Goal: Information Seeking & Learning: Find specific fact

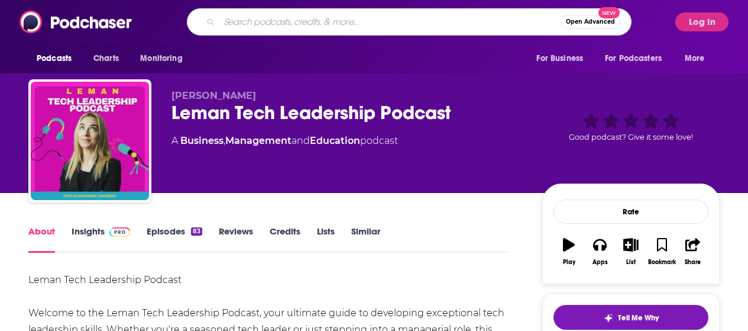
click at [448, 22] on input "Search podcasts, credits, & more..." at bounding box center [389, 21] width 341 height 19
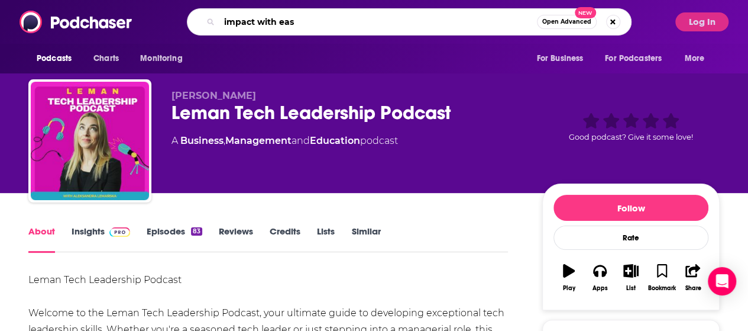
type input "impact with ease"
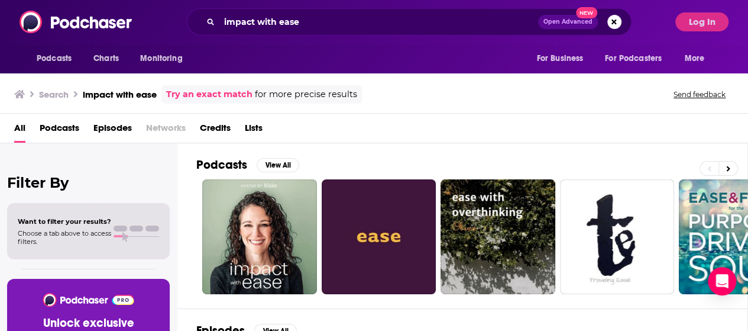
scroll to position [35, 0]
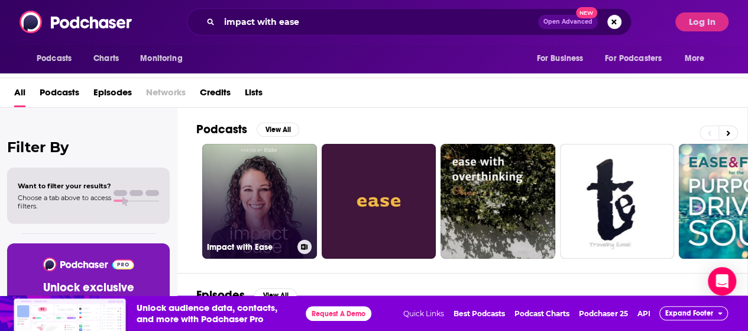
click at [250, 164] on link "Impact with Ease" at bounding box center [259, 201] width 115 height 115
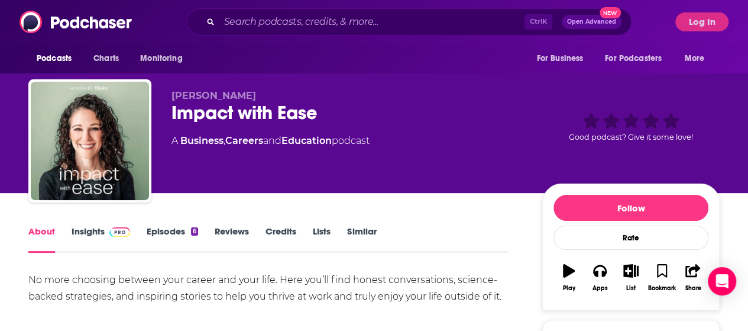
click at [105, 228] on span at bounding box center [117, 230] width 25 height 11
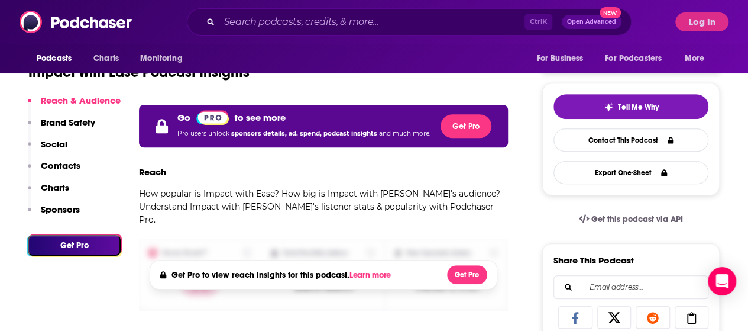
scroll to position [59, 0]
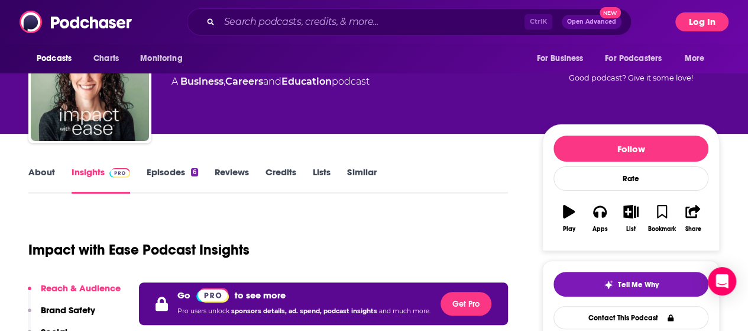
click at [716, 21] on button "Log In" at bounding box center [701, 21] width 53 height 19
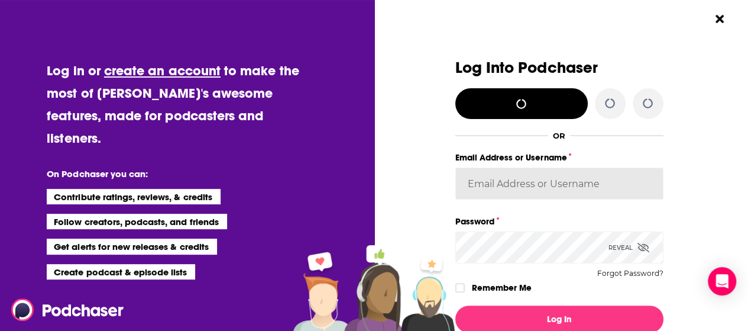
type input "[PERSON_NAME][EMAIL_ADDRESS][DOMAIN_NAME]"
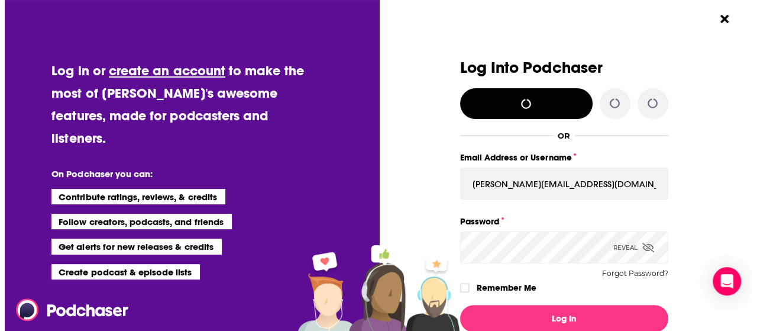
scroll to position [0, 0]
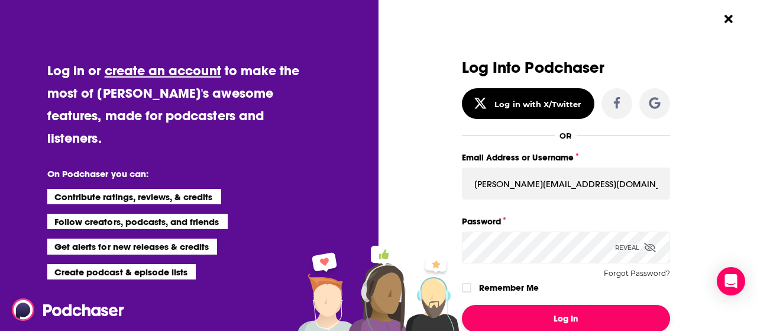
click at [567, 316] on button "Log In" at bounding box center [566, 318] width 208 height 27
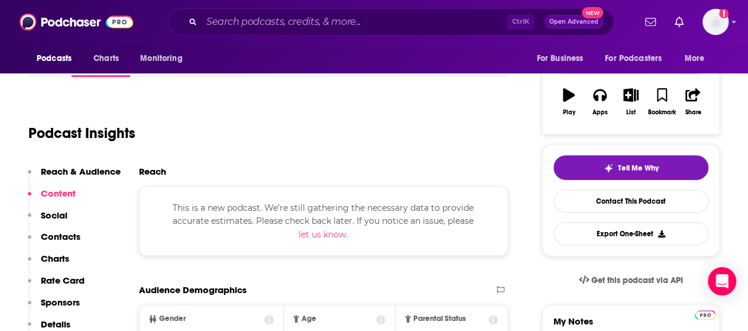
scroll to position [177, 0]
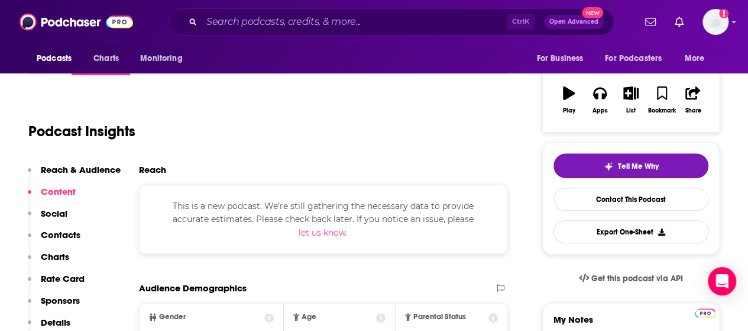
click at [66, 166] on p "Reach & Audience" at bounding box center [81, 169] width 80 height 11
click at [154, 178] on div "Reach" at bounding box center [323, 174] width 369 height 21
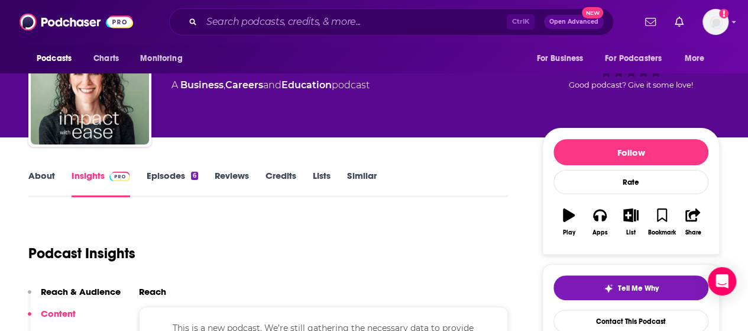
scroll to position [0, 0]
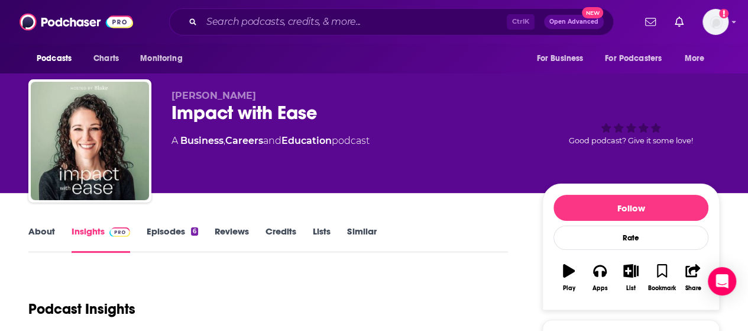
click at [29, 231] on link "About" at bounding box center [41, 238] width 27 height 27
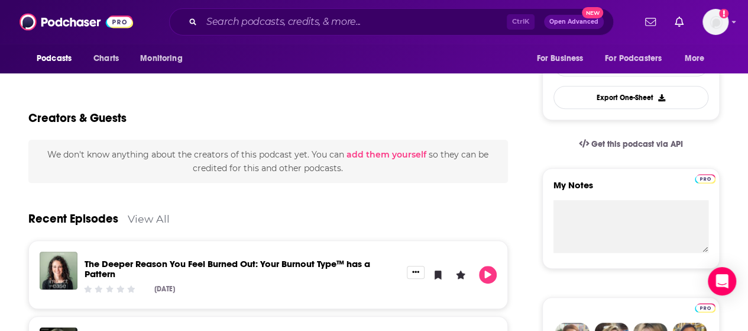
scroll to position [296, 0]
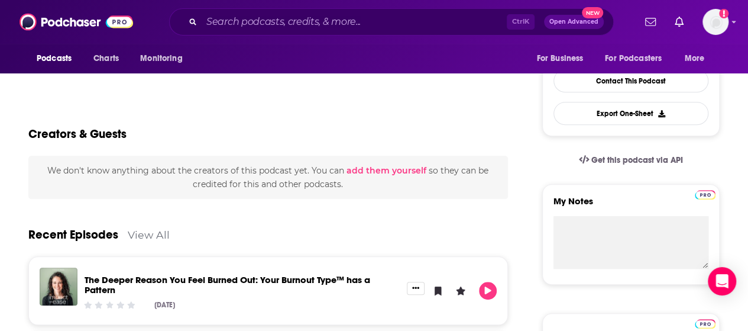
click at [136, 229] on link "View All" at bounding box center [149, 234] width 42 height 12
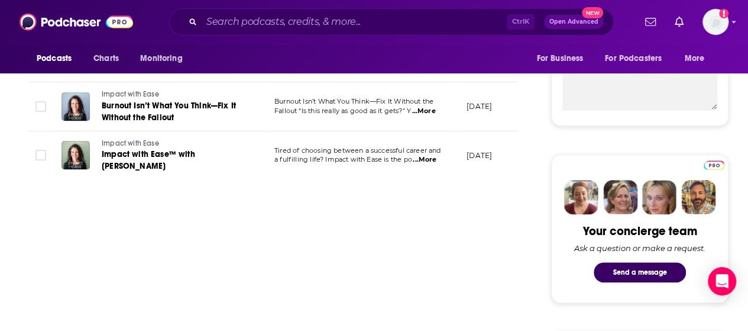
scroll to position [473, 0]
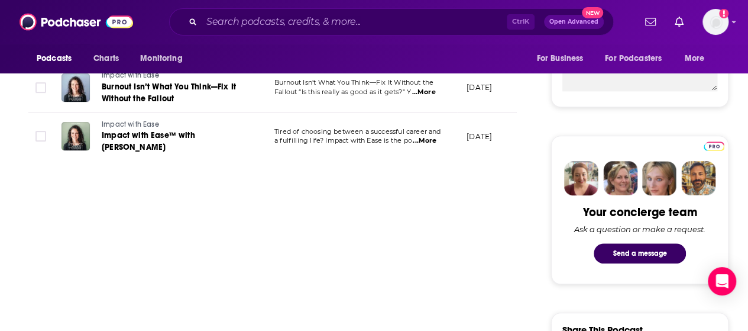
click at [421, 137] on span "...More" at bounding box center [425, 140] width 24 height 9
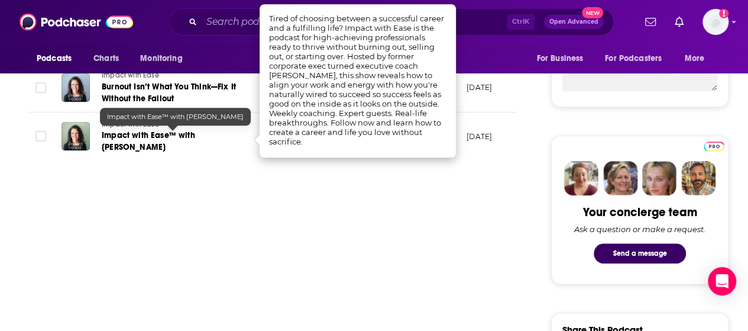
click at [179, 132] on span "Impact with Ease™ with [PERSON_NAME]" at bounding box center [148, 141] width 93 height 22
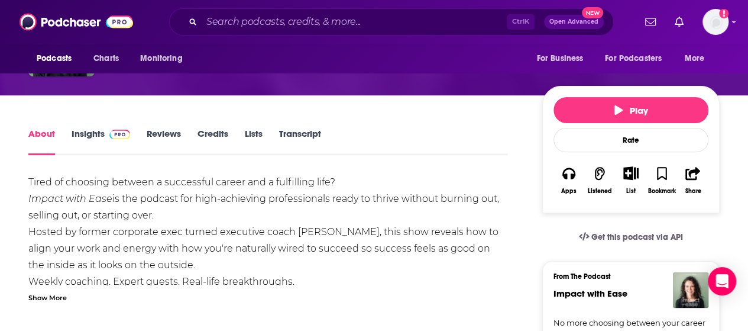
scroll to position [118, 0]
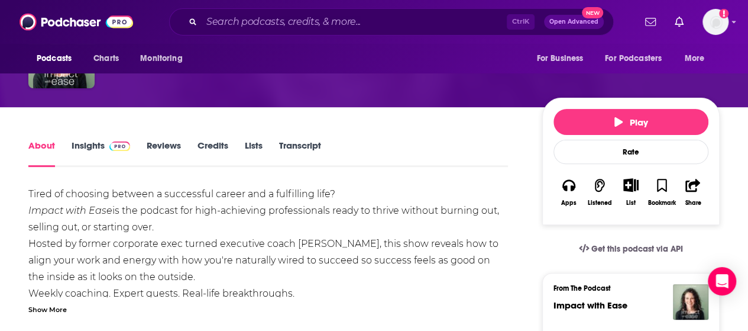
click at [116, 143] on img at bounding box center [119, 145] width 21 height 9
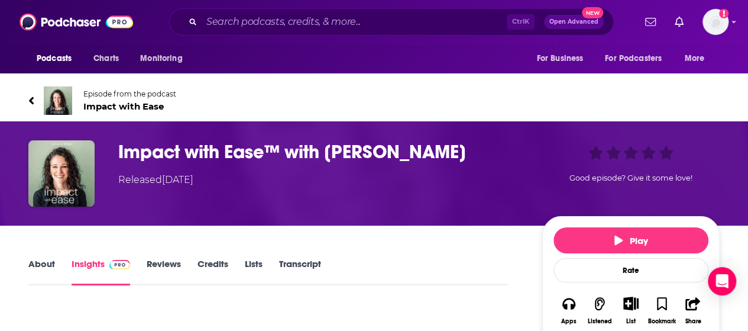
click at [226, 271] on link "Credits" at bounding box center [213, 271] width 31 height 27
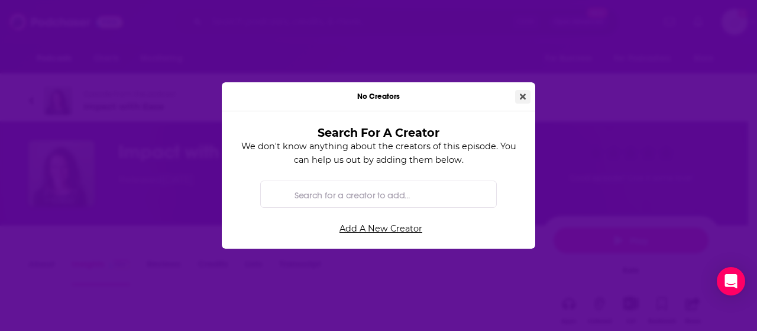
click at [526, 96] on button "Close" at bounding box center [522, 97] width 15 height 14
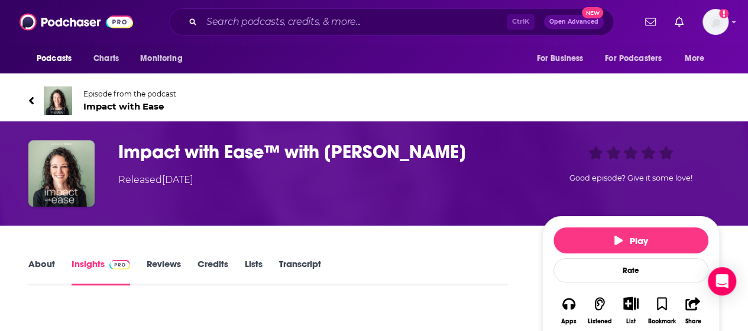
click at [176, 262] on link "Reviews" at bounding box center [164, 271] width 34 height 27
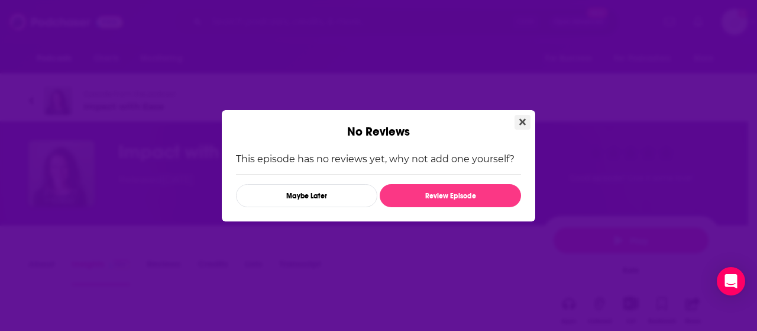
click at [524, 122] on icon "Close" at bounding box center [522, 121] width 7 height 9
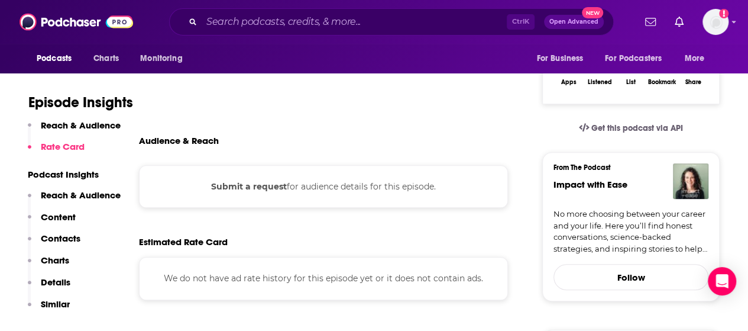
scroll to position [237, 0]
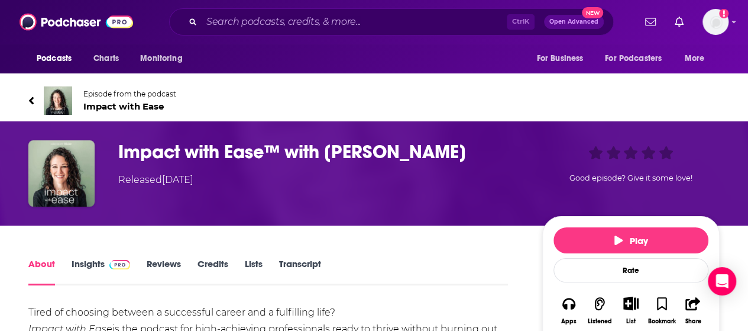
drag, startPoint x: 470, startPoint y: 150, endPoint x: 326, endPoint y: 150, distance: 143.1
click at [325, 150] on h1 "Impact with Ease™ with [PERSON_NAME]" at bounding box center [320, 151] width 405 height 23
copy h1 "[PERSON_NAME]"
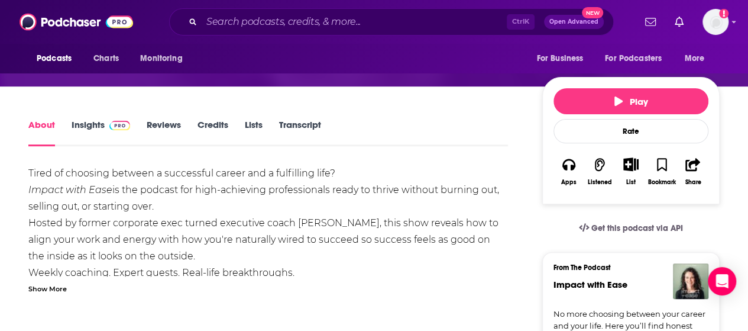
scroll to position [59, 0]
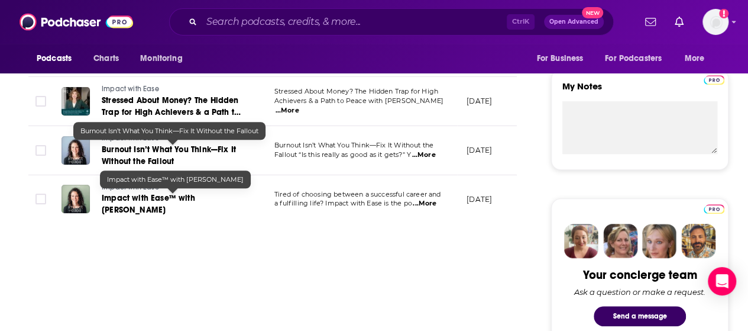
scroll to position [355, 0]
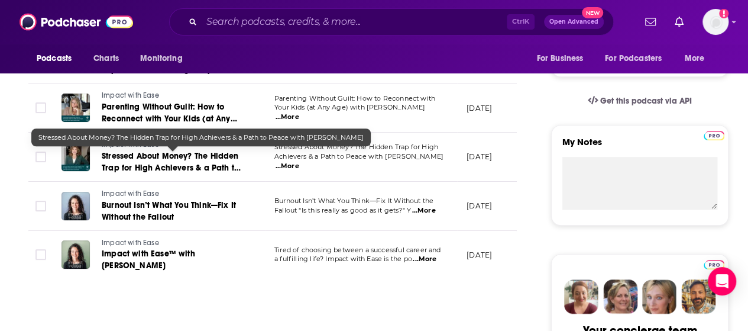
click at [176, 153] on span "Stressed About Money? The Hidden Trap for High Achievers & a Path to Peace with…" at bounding box center [171, 168] width 139 height 34
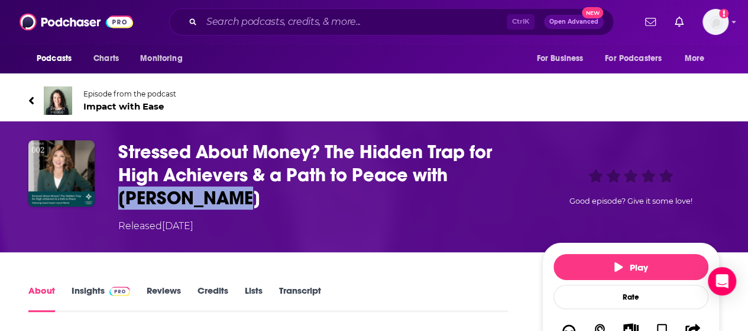
drag, startPoint x: 452, startPoint y: 171, endPoint x: 499, endPoint y: 192, distance: 51.6
click at [499, 192] on h1 "Stressed About Money? The Hidden Trap for High Achievers & a Path to Peace with…" at bounding box center [320, 174] width 405 height 69
copy h1 "[PERSON_NAME]"
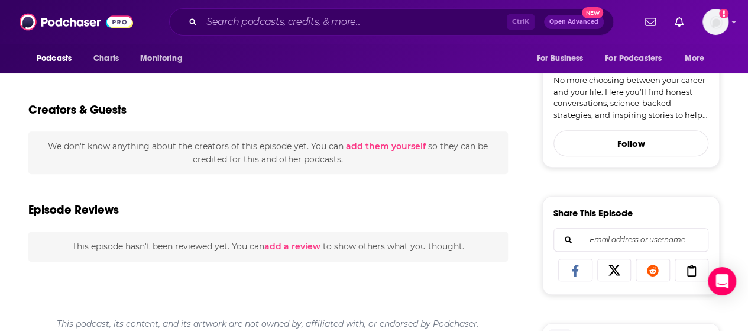
scroll to position [400, 0]
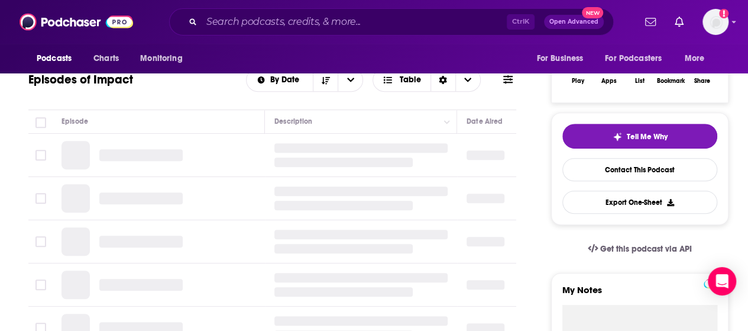
scroll to position [296, 0]
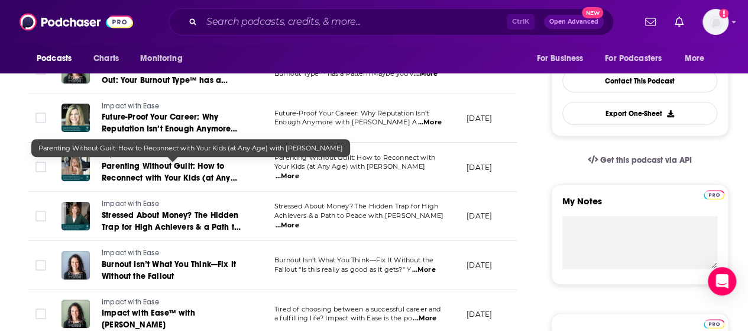
click at [191, 167] on span "Parenting Without Guilt: How to Reconnect with Your Kids (at Any Age) with [PER…" at bounding box center [169, 178] width 135 height 34
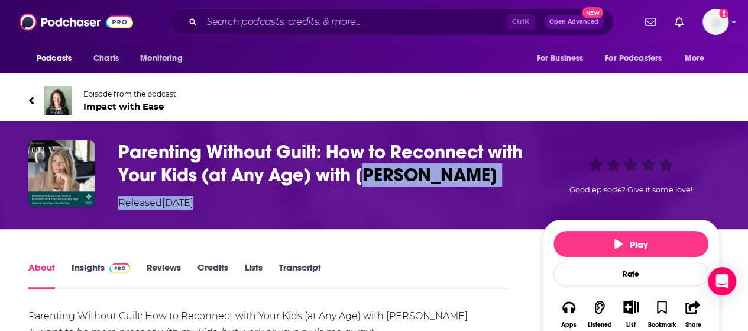
drag, startPoint x: 542, startPoint y: 173, endPoint x: 406, endPoint y: 165, distance: 136.9
click at [406, 165] on div "Parenting Without Guilt: How to Reconnect with Your Kids (at Any Age) with [PER…" at bounding box center [418, 175] width 601 height 70
click at [406, 165] on h1 "Parenting Without Guilt: How to Reconnect with Your Kids (at Any Age) with [PER…" at bounding box center [320, 163] width 405 height 46
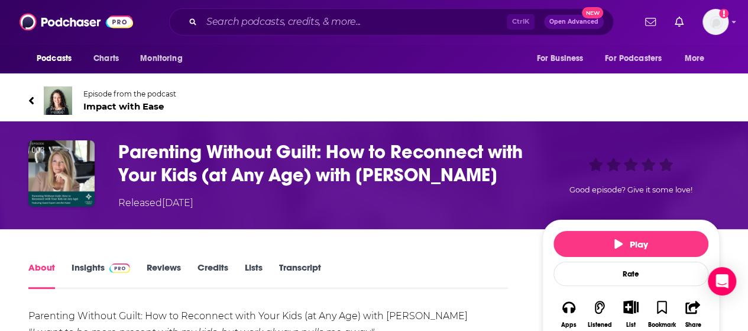
drag, startPoint x: 397, startPoint y: 178, endPoint x: 519, endPoint y: 178, distance: 121.8
click at [519, 178] on h1 "Parenting Without Guilt: How to Reconnect with Your Kids (at Any Age) with [PER…" at bounding box center [320, 163] width 405 height 46
copy h1 "[PERSON_NAME]"
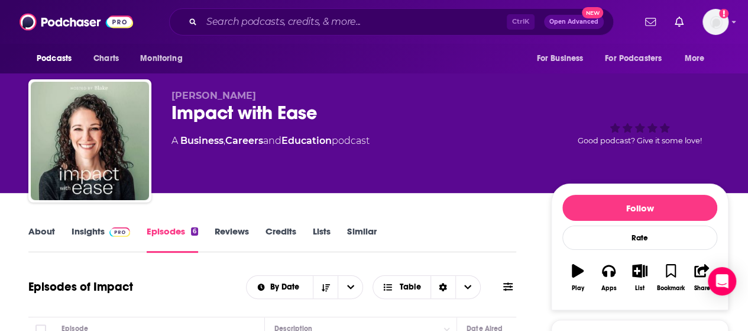
scroll to position [309, 0]
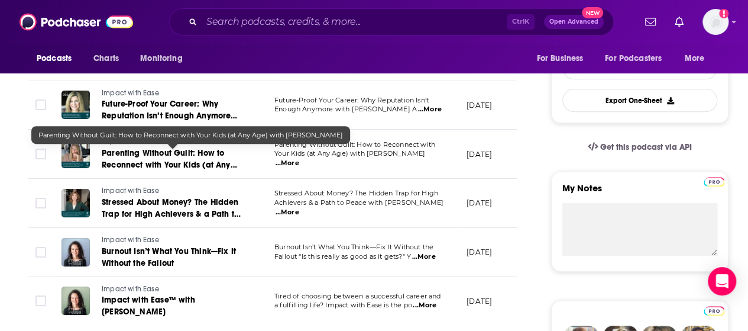
click at [182, 160] on span "Parenting Without Guilt: How to Reconnect with Your Kids (at Any Age) with [PER…" at bounding box center [169, 165] width 135 height 34
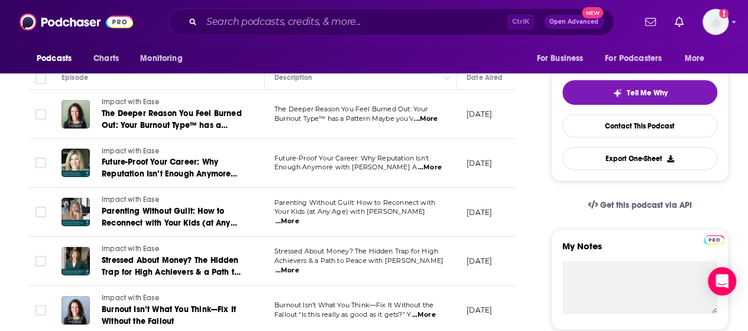
scroll to position [250, 0]
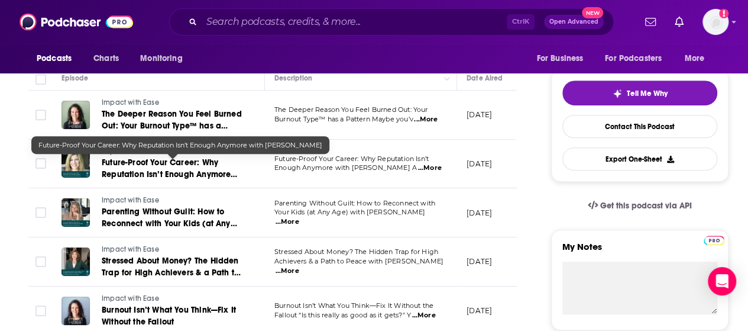
click at [190, 173] on span "Future-Proof Your Career: Why Reputation Isn’t Enough Anymore with [PERSON_NAME]" at bounding box center [169, 174] width 135 height 34
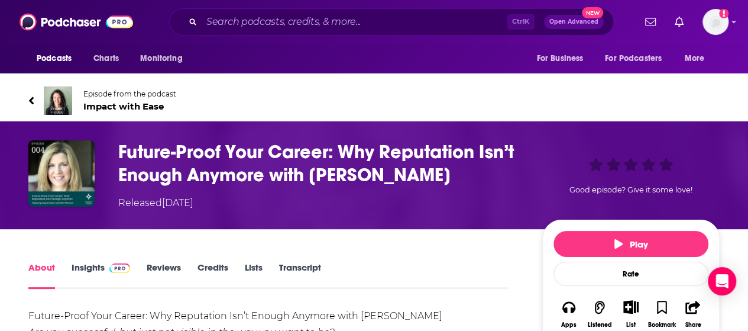
drag, startPoint x: 483, startPoint y: 178, endPoint x: 312, endPoint y: 180, distance: 170.9
click at [312, 180] on h1 "Future-Proof Your Career: Why Reputation Isn’t Enough Anymore with [PERSON_NAME]" at bounding box center [320, 163] width 405 height 46
copy h1 "[PERSON_NAME]"
